Goal: Information Seeking & Learning: Learn about a topic

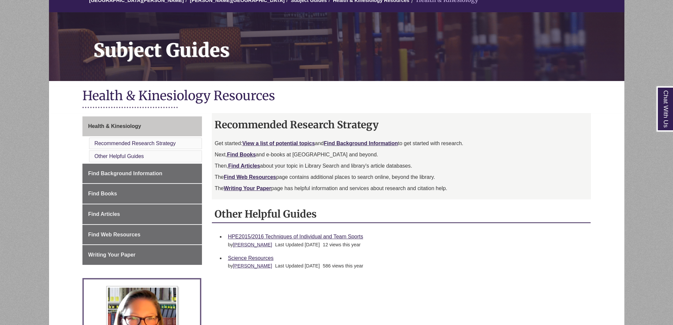
scroll to position [99, 0]
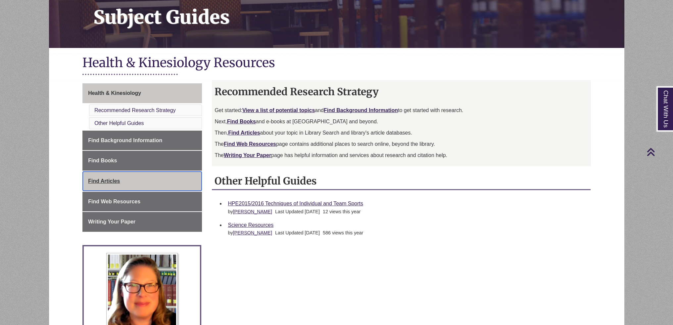
click at [152, 178] on link "Find Articles This link opens in a new window This link opens in a new window" at bounding box center [142, 181] width 120 height 20
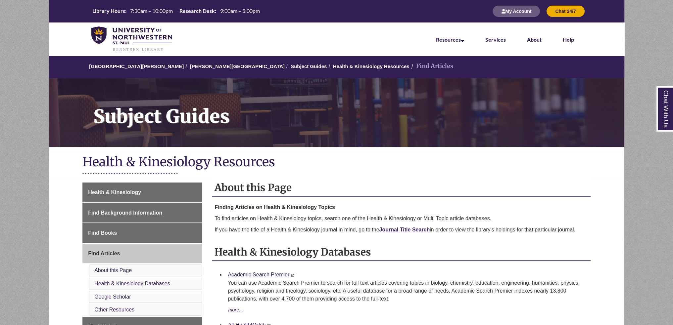
scroll to position [99, 0]
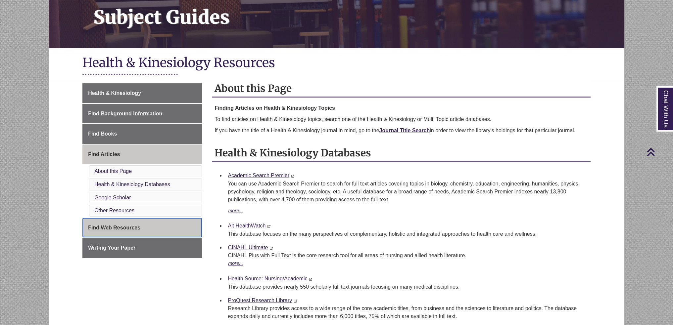
click at [150, 226] on link "Find Web Resources This link opens in a new window This link opens in a new win…" at bounding box center [142, 228] width 120 height 20
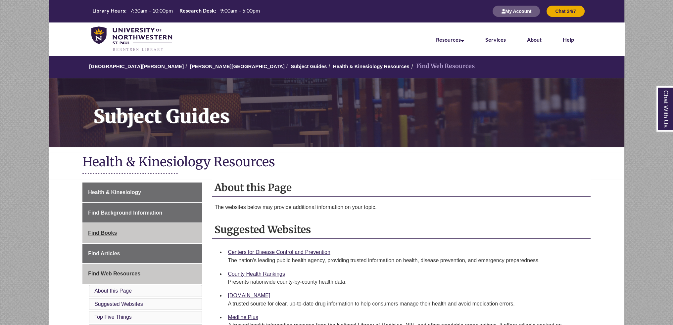
scroll to position [132, 0]
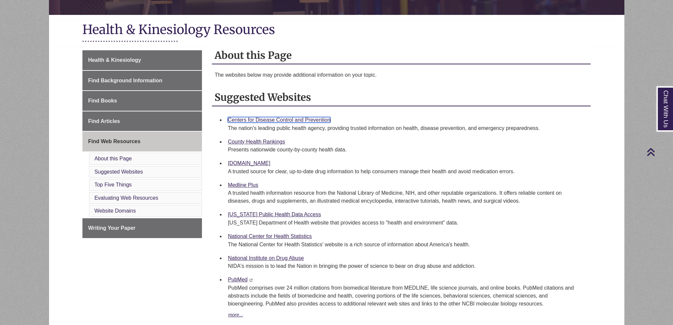
click at [313, 120] on link "Centers for Disease Control and Prevention" at bounding box center [279, 120] width 103 height 6
